Goal: Book appointment/travel/reservation

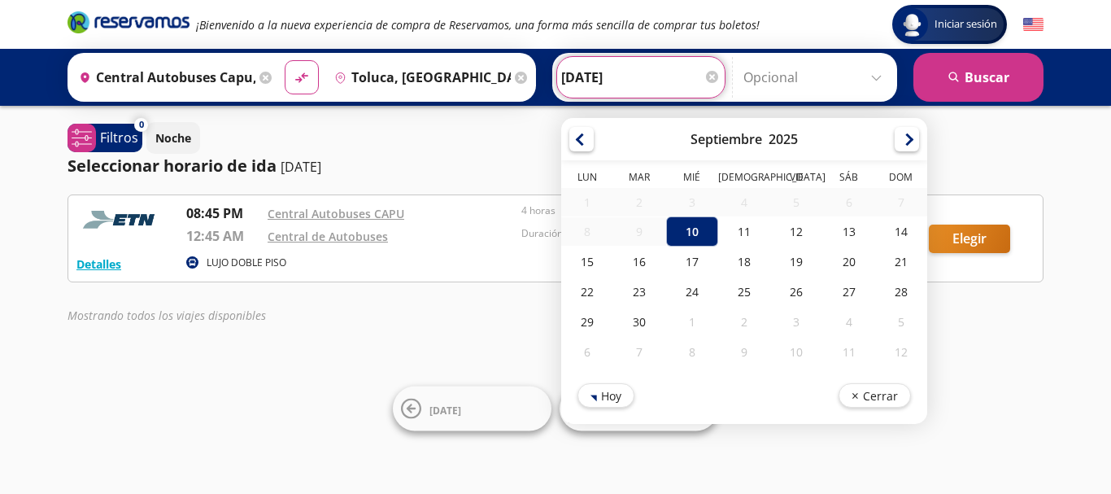
click at [635, 72] on input "[DATE]" at bounding box center [640, 77] width 159 height 41
click at [732, 236] on div "11" at bounding box center [744, 231] width 52 height 30
type input "[DATE]"
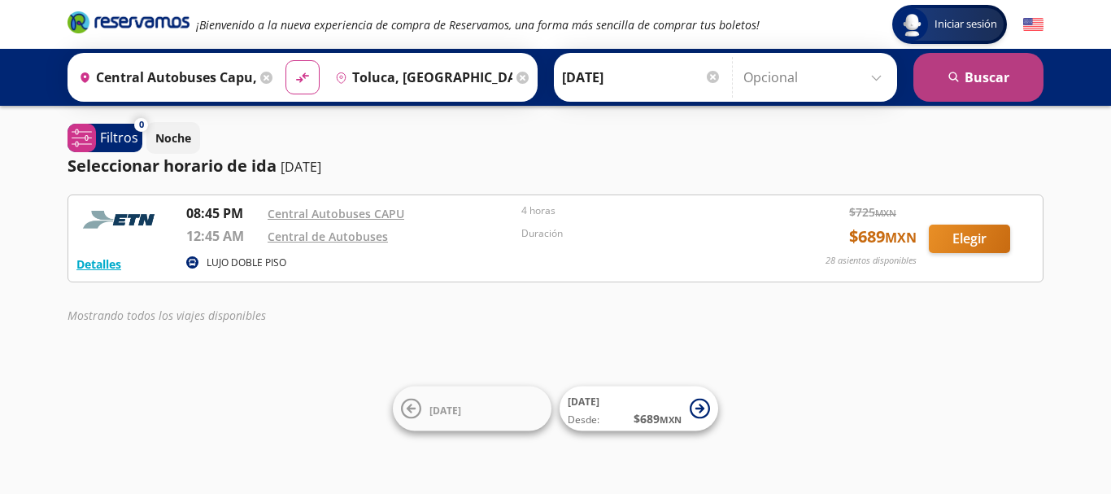
click at [945, 82] on button "search [GEOGRAPHIC_DATA]" at bounding box center [979, 77] width 130 height 49
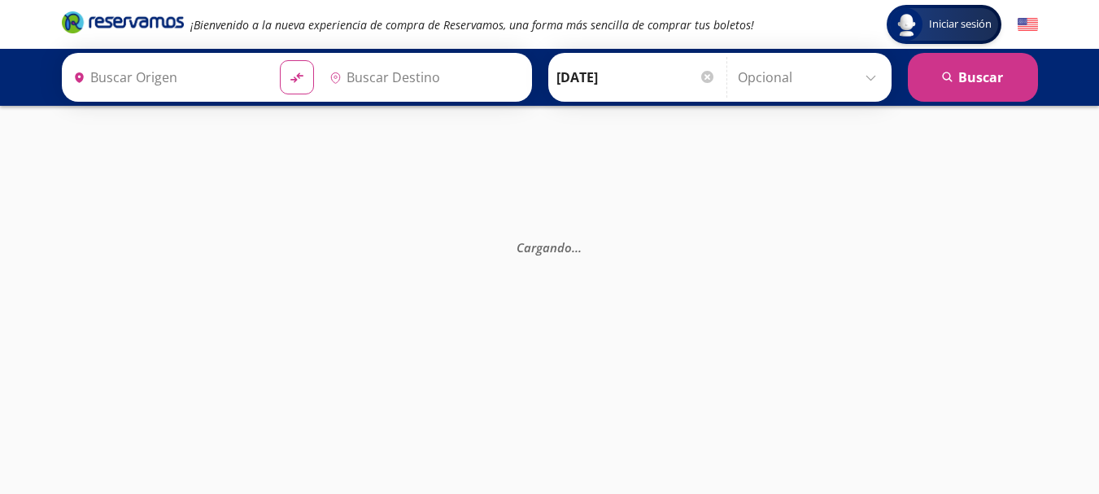
type input "Central Autobuses Capu, [GEOGRAPHIC_DATA]"
type input "Toluca, [GEOGRAPHIC_DATA]"
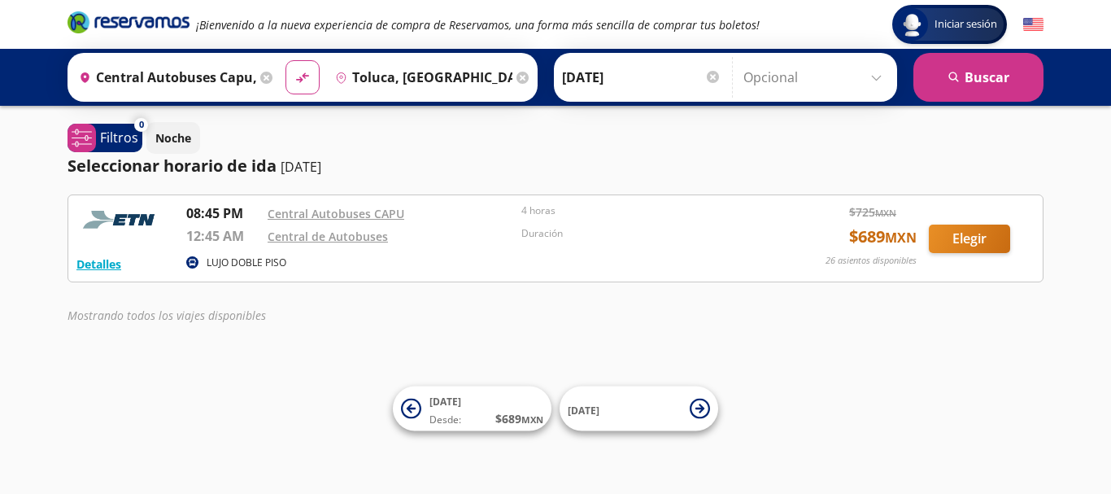
click at [1066, 177] on div "Iniciar sesión Iniciar sesión ¡Bienvenido a la nueva experiencia de compra de R…" at bounding box center [555, 247] width 1111 height 494
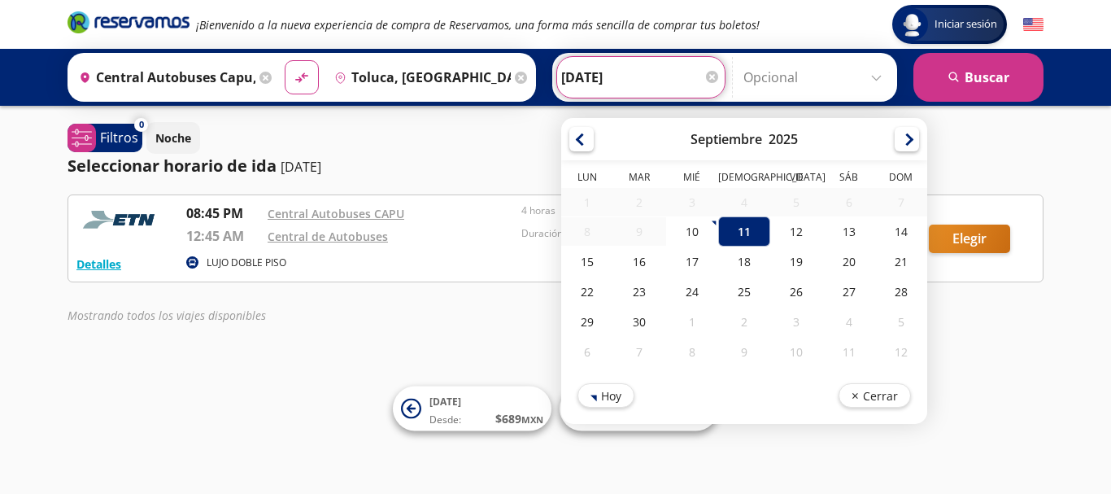
click at [625, 77] on input "[DATE]" at bounding box center [640, 77] width 159 height 41
click at [696, 230] on div "10" at bounding box center [692, 231] width 52 height 30
type input "[DATE]"
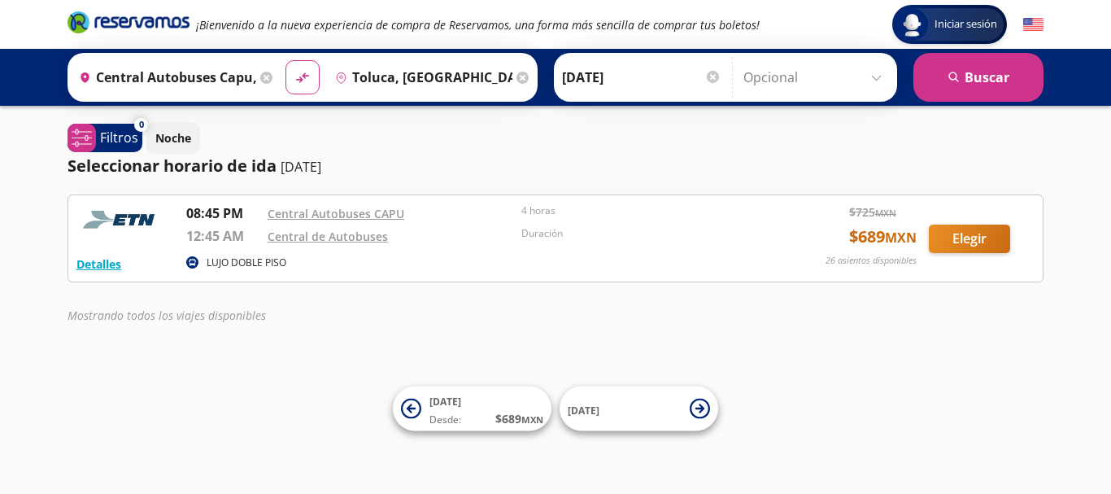
click at [712, 338] on div "Iniciar sesión Iniciar sesión ¡Bienvenido a la nueva experiencia de compra de R…" at bounding box center [555, 247] width 1111 height 494
click at [181, 131] on p "Noche" at bounding box center [173, 137] width 36 height 17
click at [124, 145] on p "Filtros" at bounding box center [119, 138] width 38 height 20
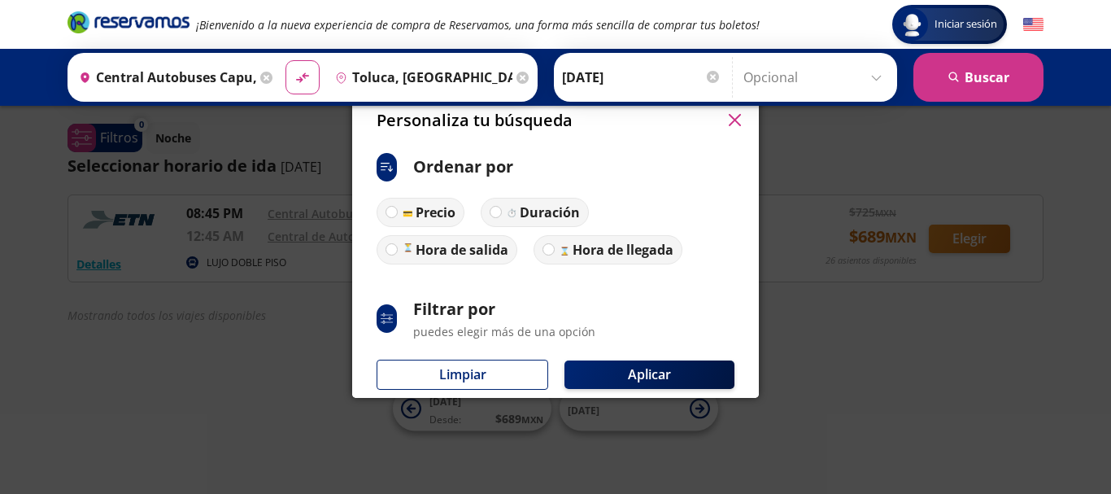
click at [742, 119] on button "button" at bounding box center [734, 120] width 24 height 24
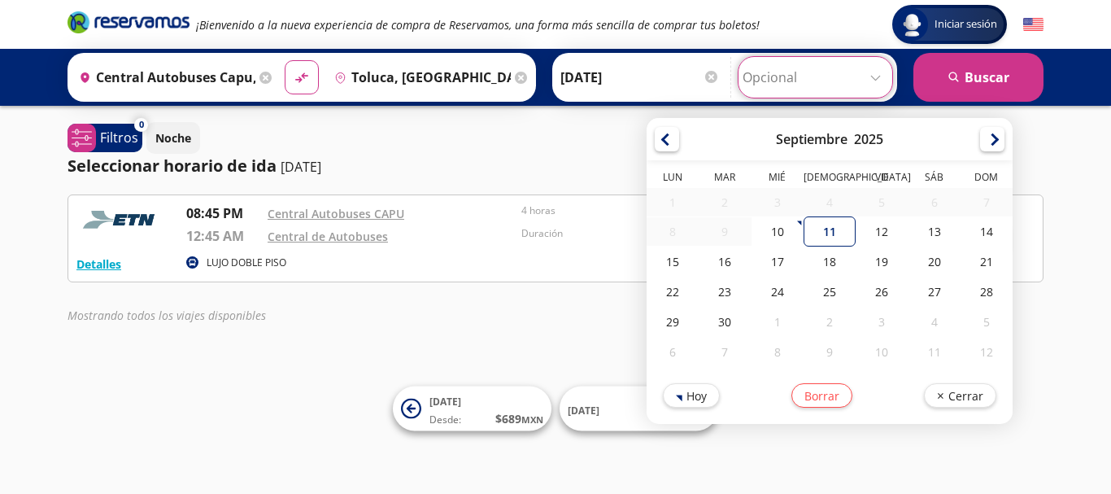
click at [851, 72] on input "Opcional" at bounding box center [816, 77] width 146 height 41
click at [825, 238] on div "11" at bounding box center [829, 231] width 52 height 30
type input "[DATE]"
